Goal: Check status: Check status

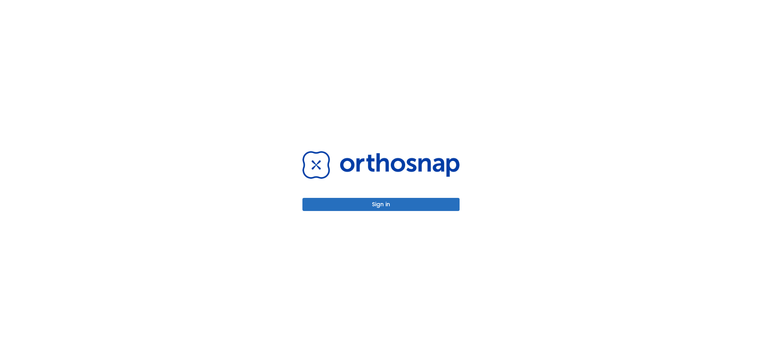
click at [389, 209] on button "Sign in" at bounding box center [381, 204] width 157 height 13
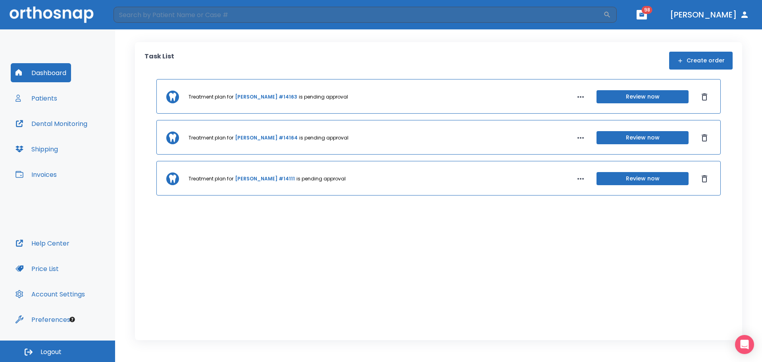
click at [669, 140] on button "Review now" at bounding box center [643, 137] width 92 height 13
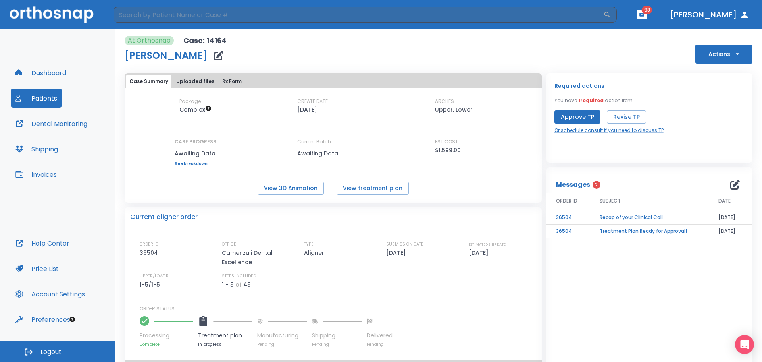
click at [558, 108] on div "Required actions You have 1 required action item Approve TP Revise TP Or schedu…" at bounding box center [650, 107] width 190 height 53
click at [562, 116] on button "Approve TP" at bounding box center [578, 116] width 46 height 13
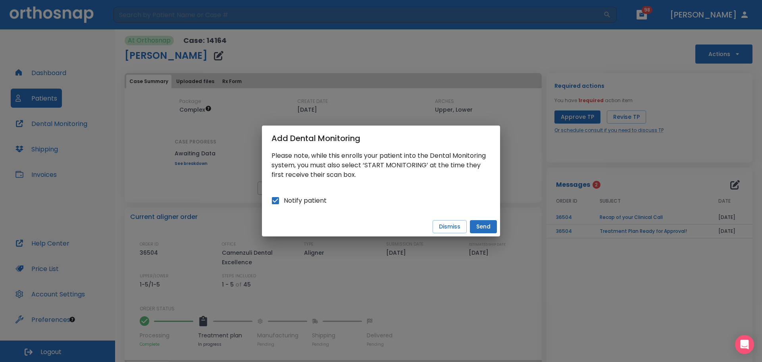
click at [488, 224] on button "Send" at bounding box center [483, 226] width 27 height 13
